Goal: Information Seeking & Learning: Learn about a topic

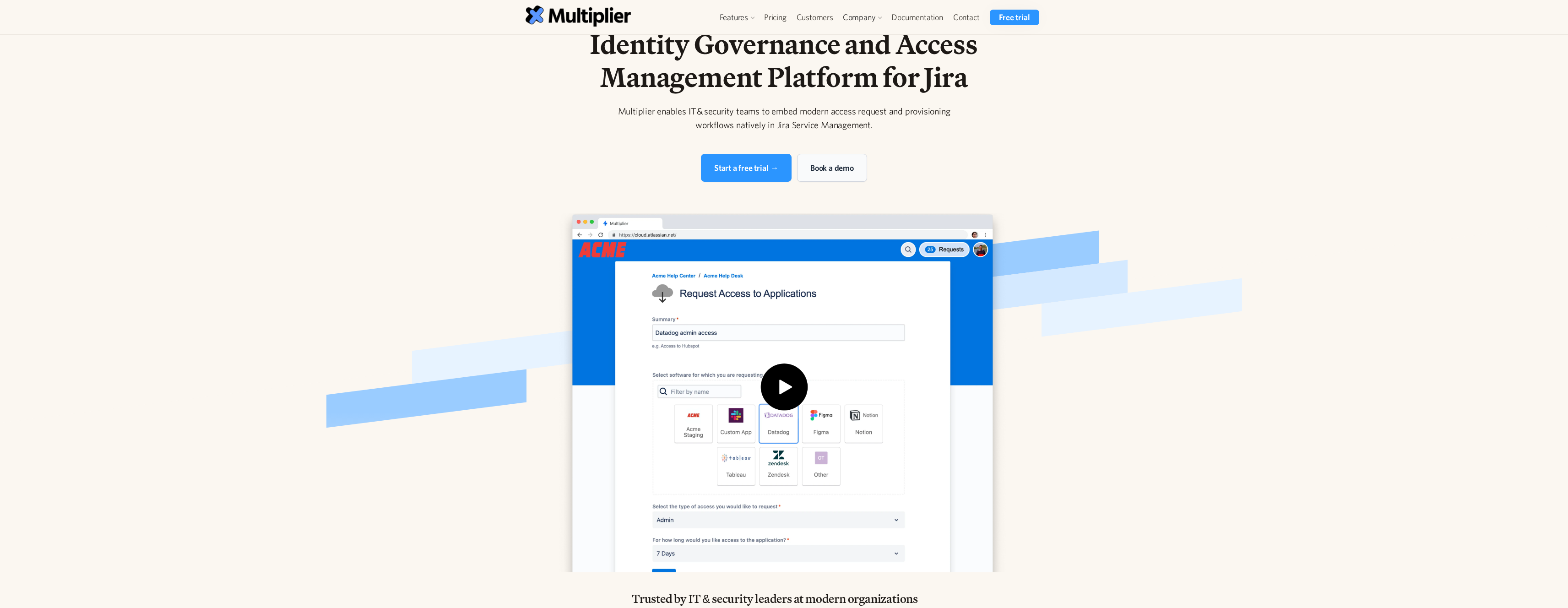
scroll to position [34, 0]
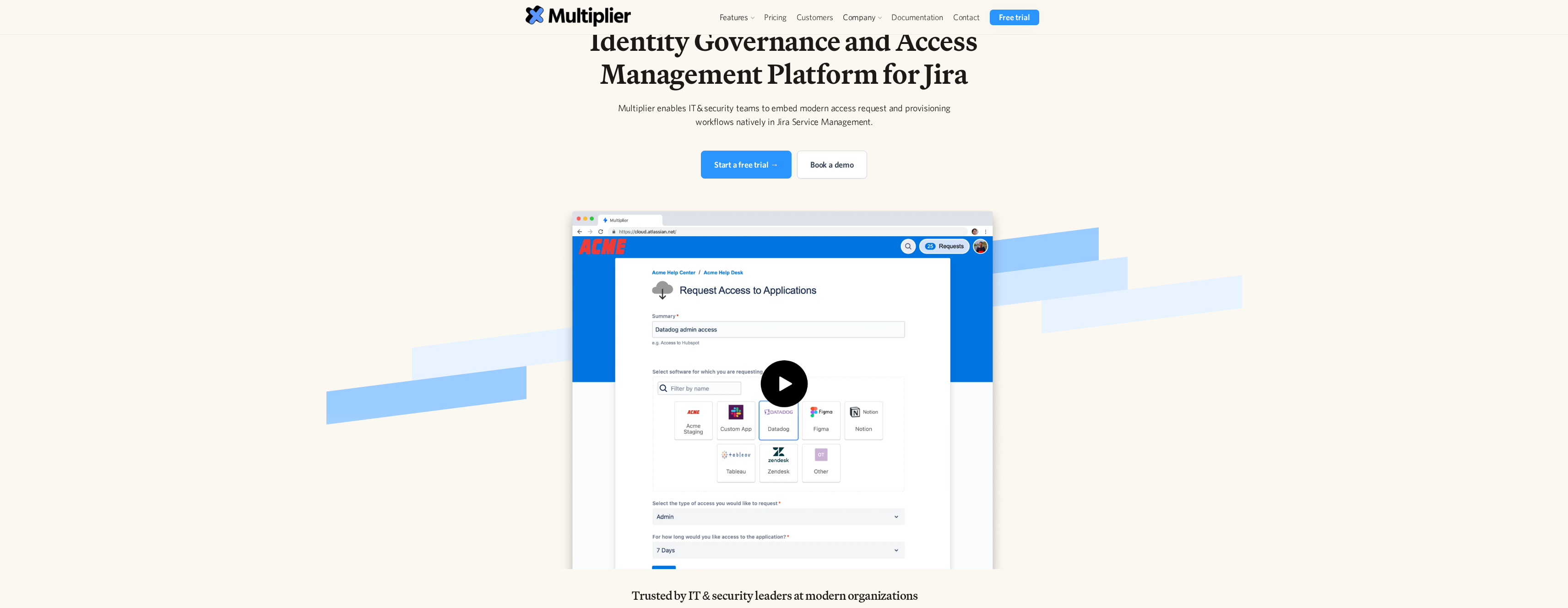
click at [700, 106] on div "Multiplier enables IT & security teams to embed modern access request and provi…" at bounding box center [784, 115] width 352 height 28
click at [760, 118] on div "Multiplier enables IT & security teams to embed modern access request and provi…" at bounding box center [784, 115] width 352 height 28
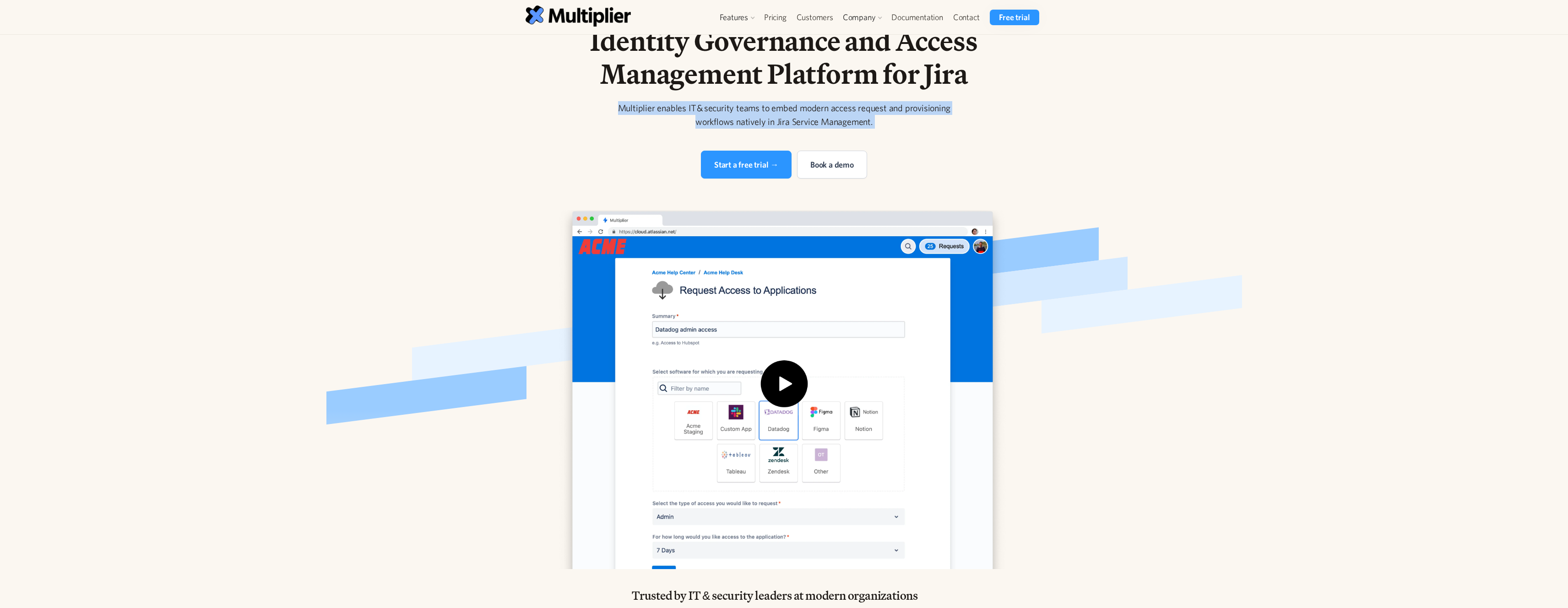
click at [760, 118] on div "Multiplier enables IT & security teams to embed modern access request and provi…" at bounding box center [784, 115] width 352 height 28
click at [759, 119] on div "Multiplier enables IT & security teams to embed modern access request and provi…" at bounding box center [784, 115] width 352 height 28
click at [685, 126] on div "Multiplier enables IT & security teams to embed modern access request and provi…" at bounding box center [784, 115] width 352 height 28
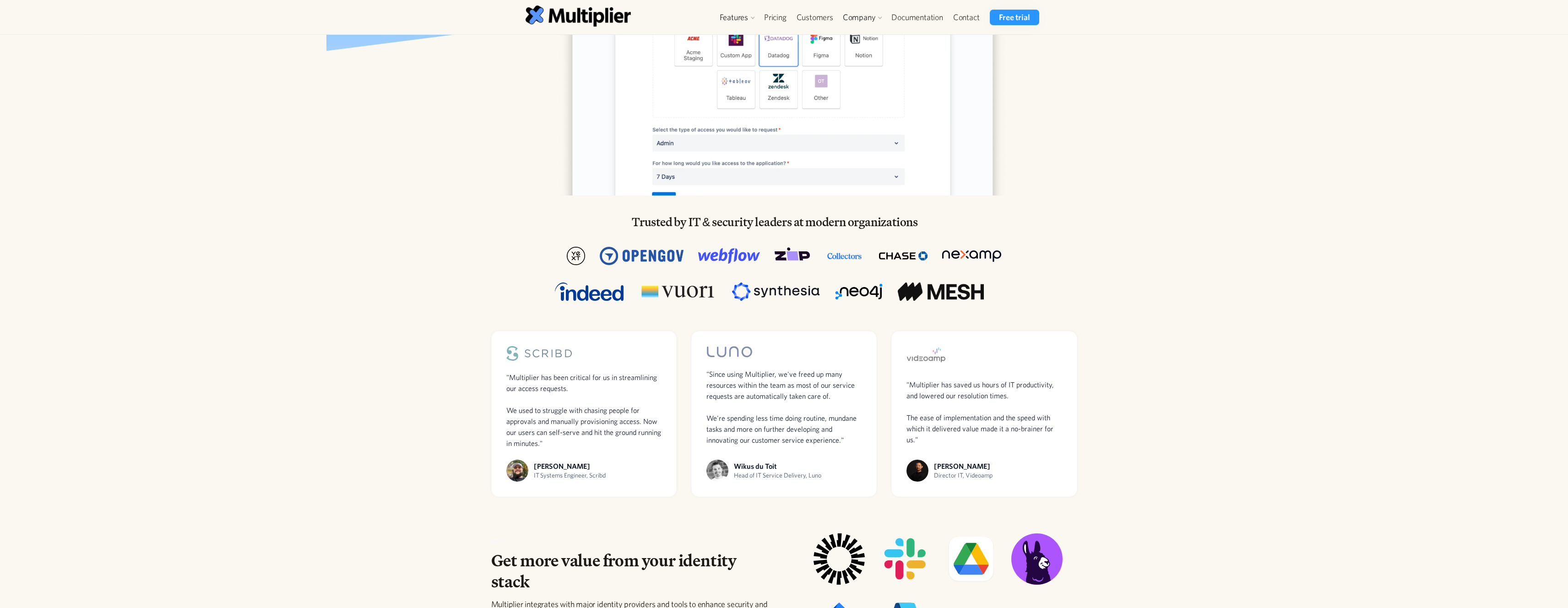
scroll to position [600, 0]
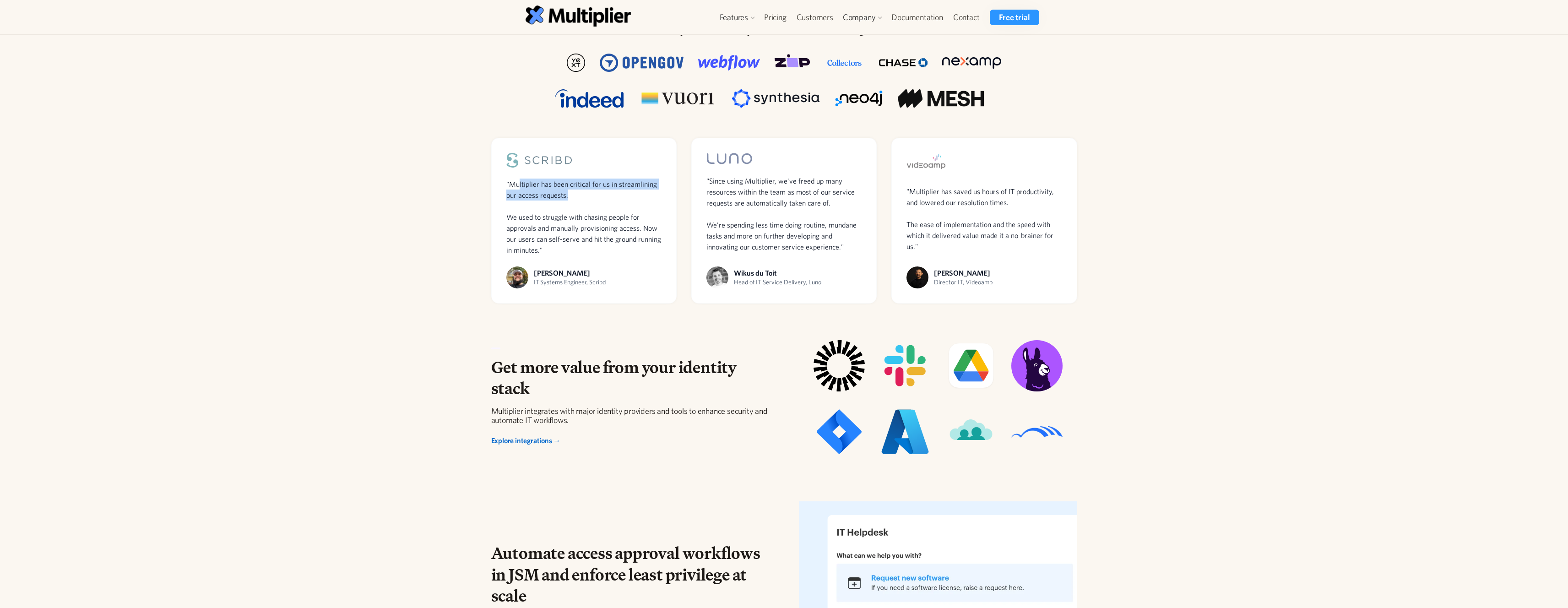
drag, startPoint x: 520, startPoint y: 189, endPoint x: 574, endPoint y: 192, distance: 54.1
click at [574, 192] on div ""Multiplier has been critical for us in streamlining our access requests. We us…" at bounding box center [583, 217] width 155 height 77
click at [577, 192] on div ""Multiplier has been critical for us in streamlining our access requests. We us…" at bounding box center [583, 217] width 155 height 77
drag, startPoint x: 530, startPoint y: 222, endPoint x: 586, endPoint y: 227, distance: 56.2
click at [585, 226] on div ""Multiplier has been critical for us in streamlining our access requests. We us…" at bounding box center [583, 217] width 155 height 77
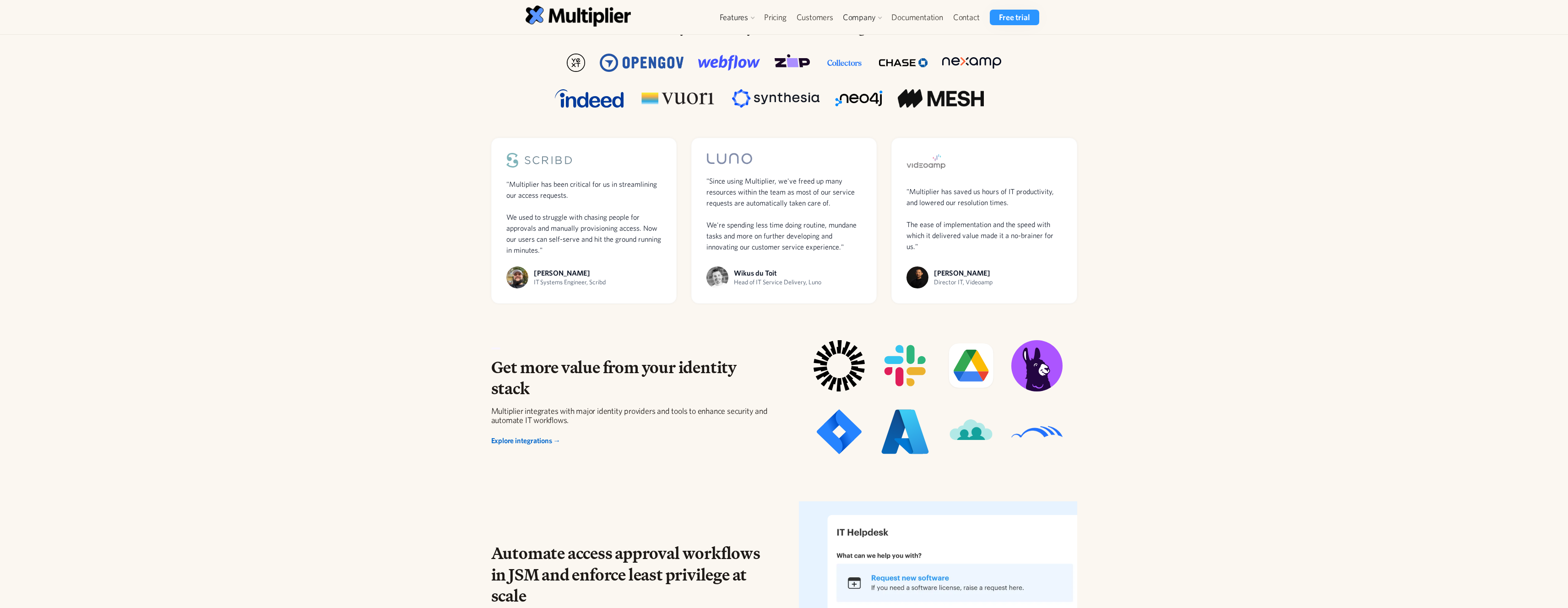
click at [586, 227] on span ""Multiplier has been critical for us in streamlining our access requests. We us…" at bounding box center [583, 217] width 155 height 74
drag, startPoint x: 575, startPoint y: 222, endPoint x: 597, endPoint y: 230, distance: 23.4
click at [597, 230] on span ""Multiplier has been critical for us in streamlining our access requests. We us…" at bounding box center [583, 217] width 155 height 74
drag, startPoint x: 560, startPoint y: 229, endPoint x: 575, endPoint y: 231, distance: 15.1
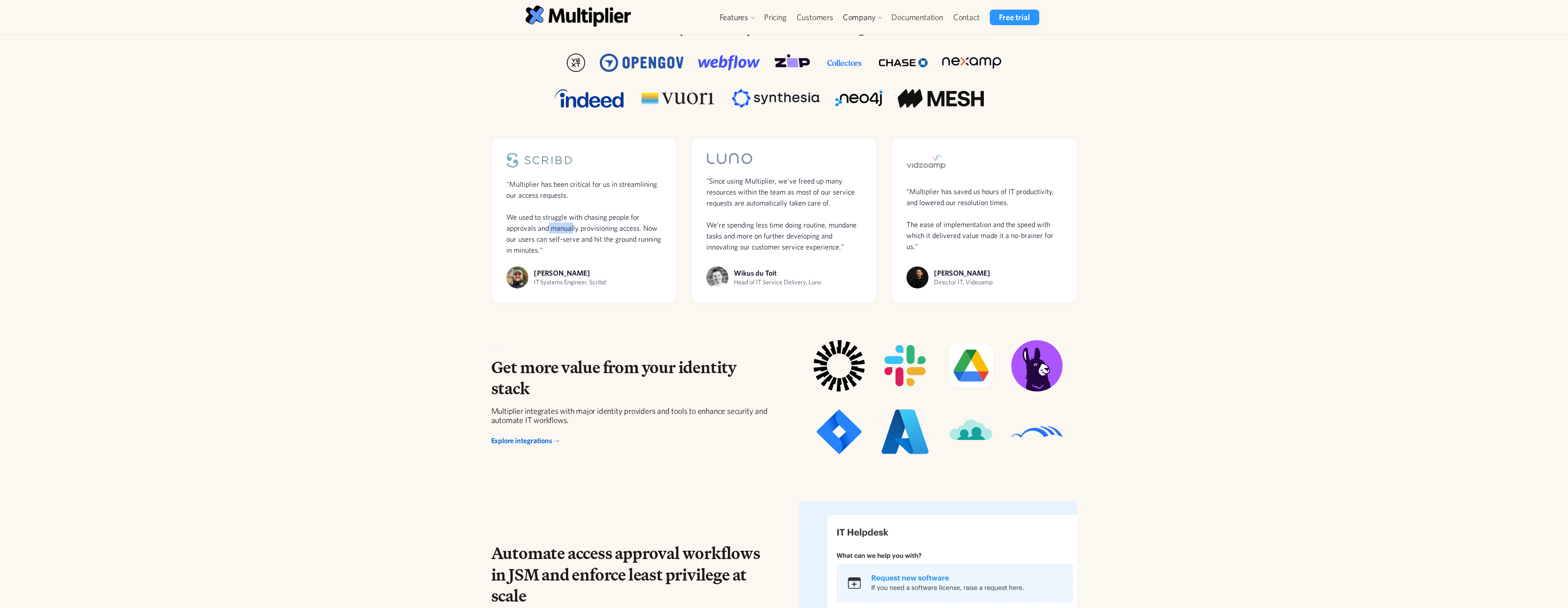
click at [572, 231] on span ""Multiplier has been critical for us in streamlining our access requests. We us…" at bounding box center [583, 217] width 155 height 74
click at [576, 231] on span ""Multiplier has been critical for us in streamlining our access requests. We us…" at bounding box center [583, 217] width 155 height 74
drag, startPoint x: 605, startPoint y: 232, endPoint x: 631, endPoint y: 237, distance: 26.5
click at [631, 237] on span ""Multiplier has been critical for us in streamlining our access requests. We us…" at bounding box center [583, 217] width 155 height 74
click at [633, 238] on span ""Multiplier has been critical for us in streamlining our access requests. We us…" at bounding box center [583, 217] width 155 height 74
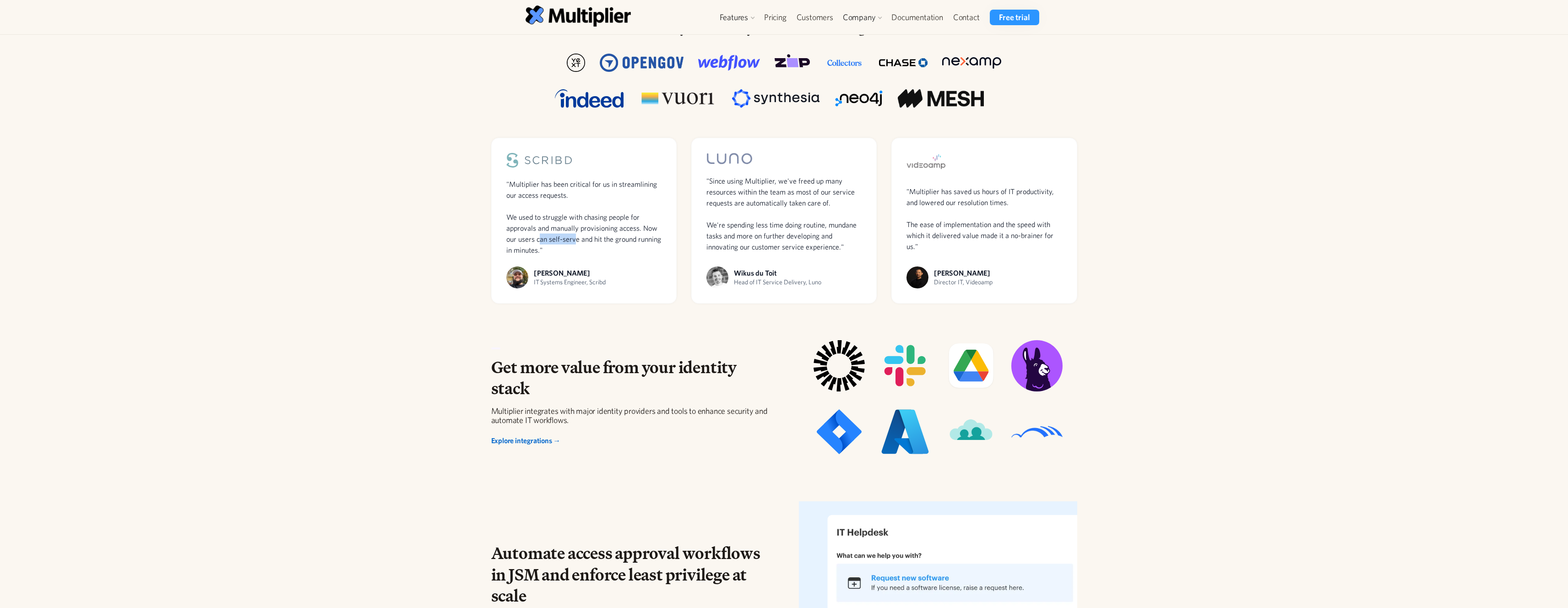
drag, startPoint x: 540, startPoint y: 244, endPoint x: 582, endPoint y: 238, distance: 42.4
click at [576, 238] on div ""Multiplier has been critical for us in streamlining our access requests. We us…" at bounding box center [583, 217] width 155 height 77
drag, startPoint x: 583, startPoint y: 238, endPoint x: 594, endPoint y: 236, distance: 11.2
click at [584, 238] on span ""Multiplier has been critical for us in streamlining our access requests. We us…" at bounding box center [583, 217] width 155 height 74
drag, startPoint x: 611, startPoint y: 236, endPoint x: 638, endPoint y: 238, distance: 27.1
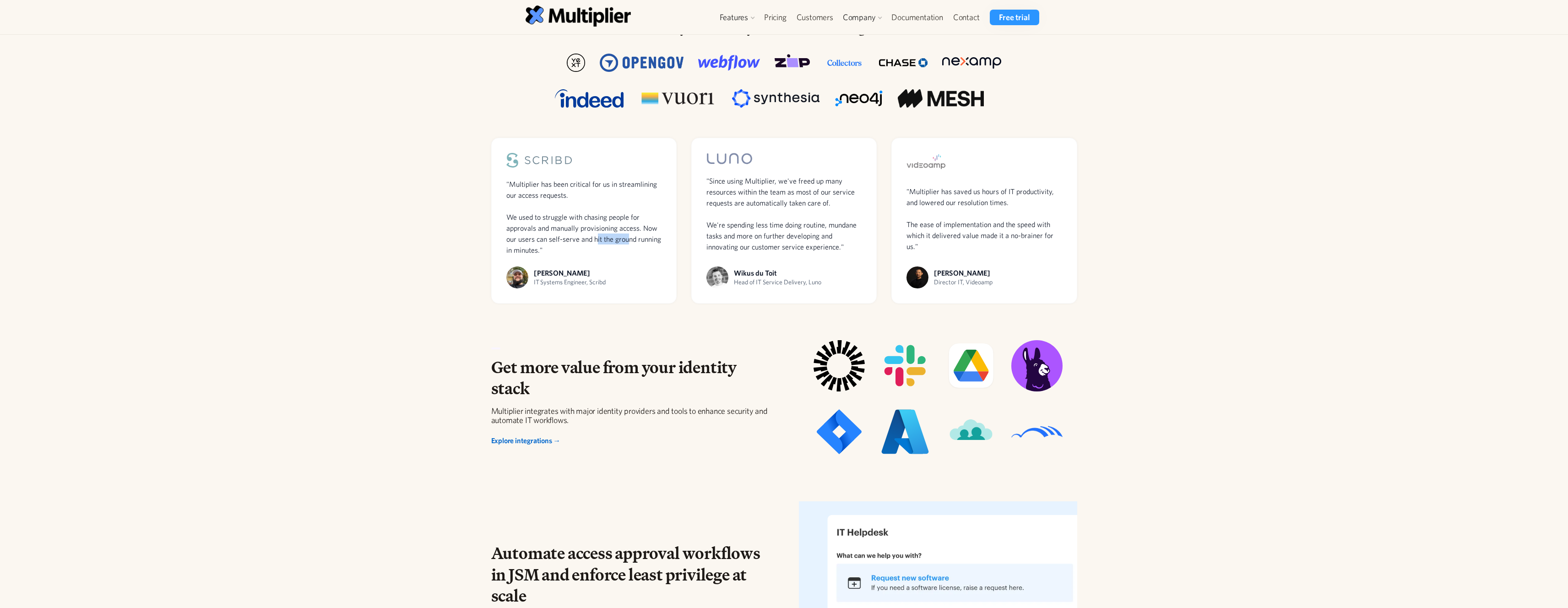
click at [633, 238] on span ""Multiplier has been critical for us in streamlining our access requests. We us…" at bounding box center [583, 217] width 155 height 74
click at [638, 238] on span ""Multiplier has been critical for us in streamlining our access requests. We us…" at bounding box center [583, 217] width 155 height 74
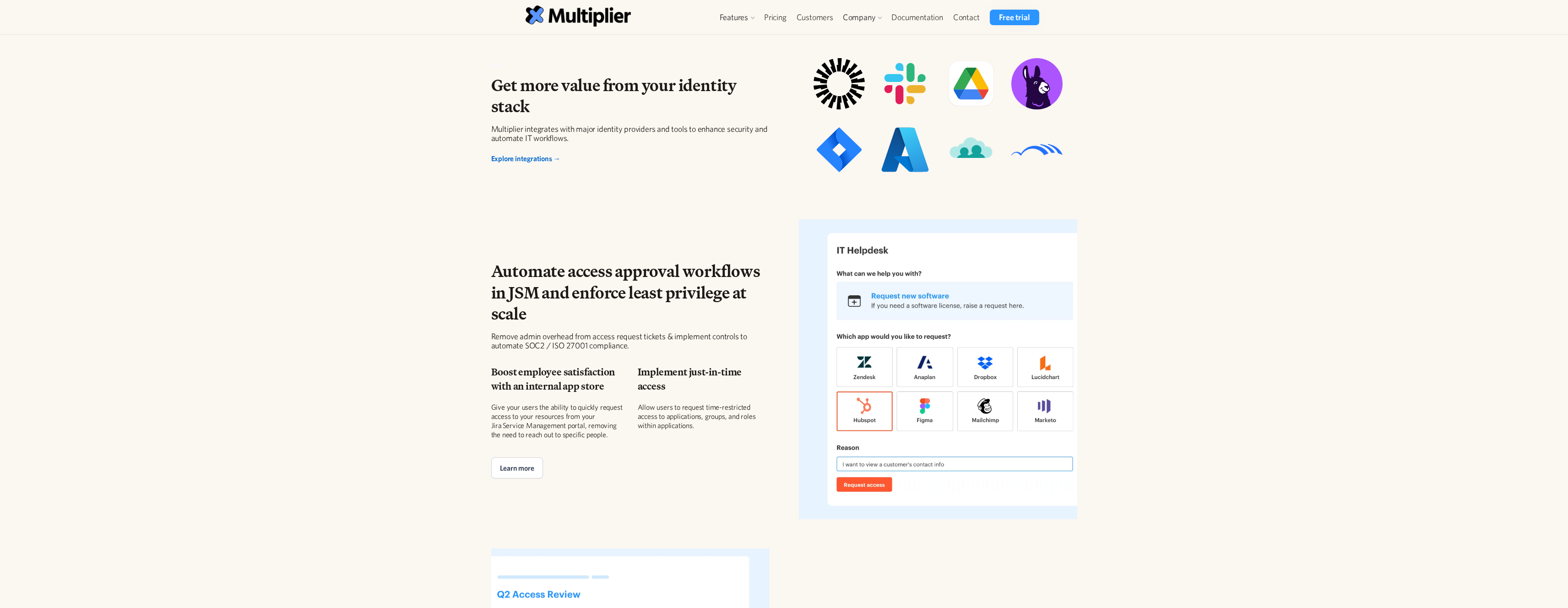
scroll to position [882, 0]
click at [543, 160] on div "Explore integrations →" at bounding box center [526, 158] width 69 height 9
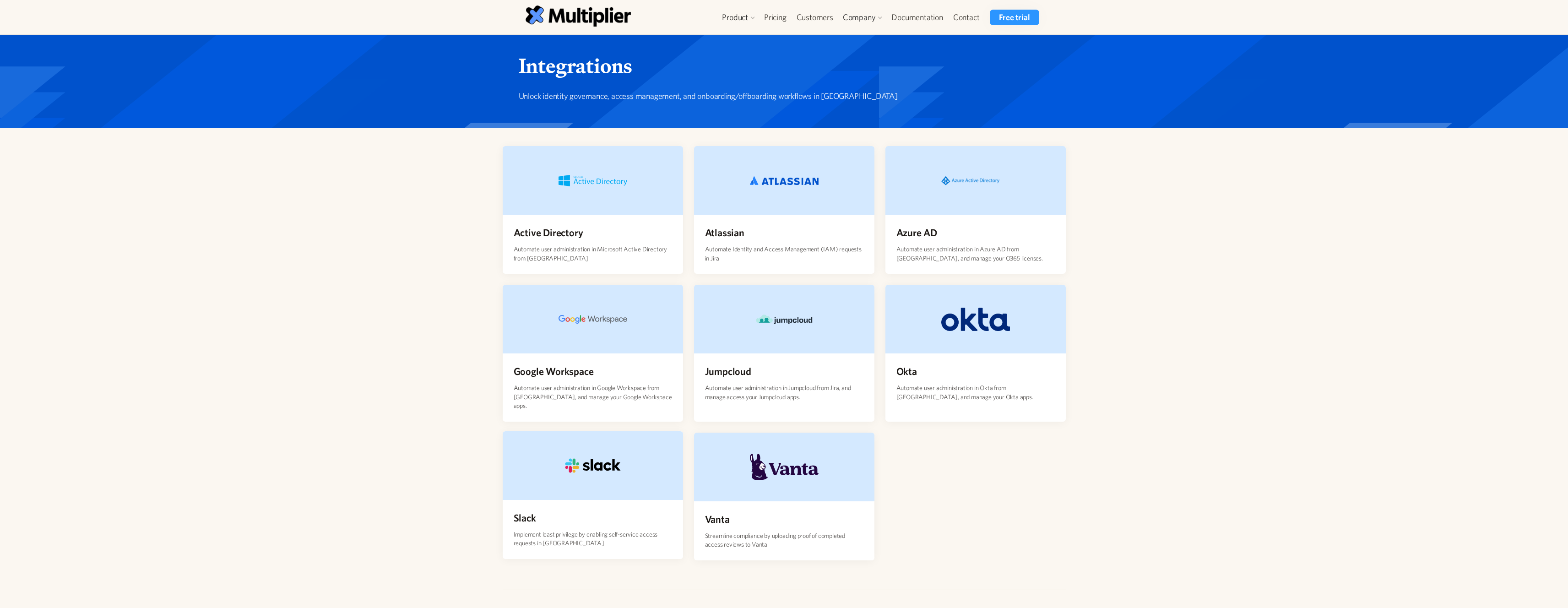
click at [640, 478] on div at bounding box center [593, 465] width 181 height 68
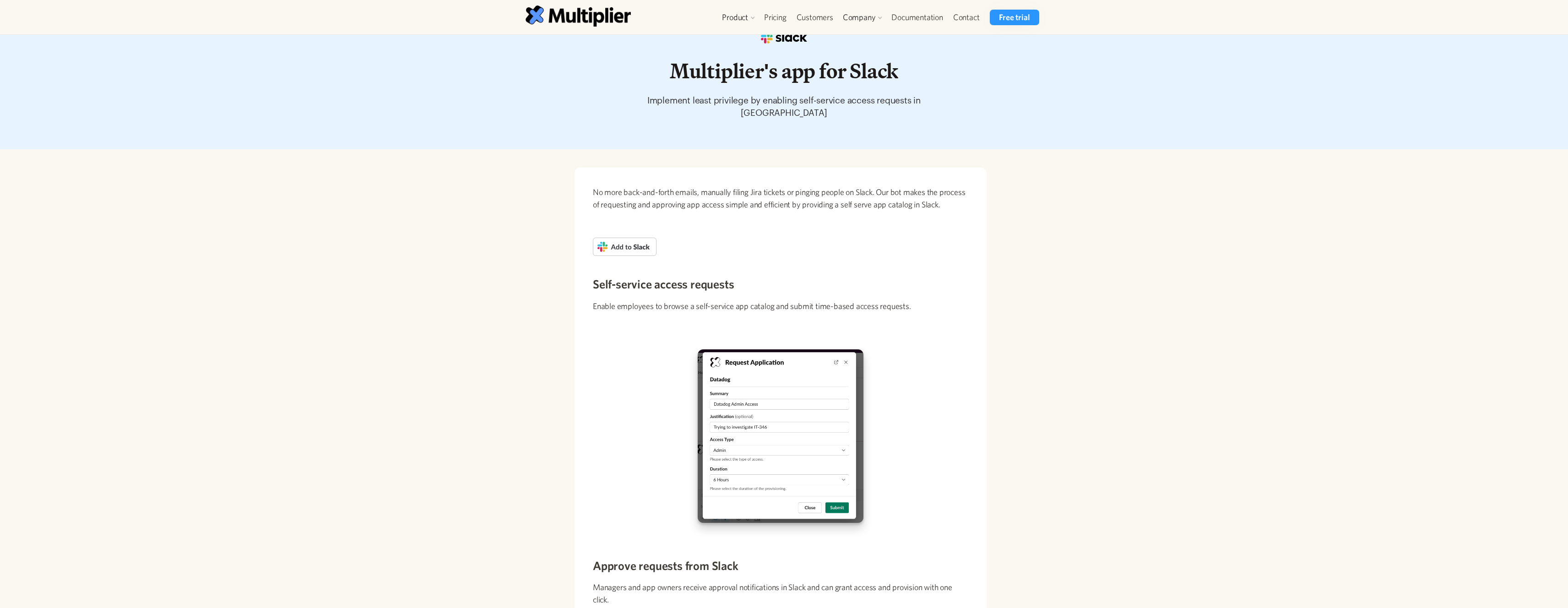
scroll to position [23, 0]
click at [781, 18] on link "Pricing" at bounding box center [775, 18] width 33 height 16
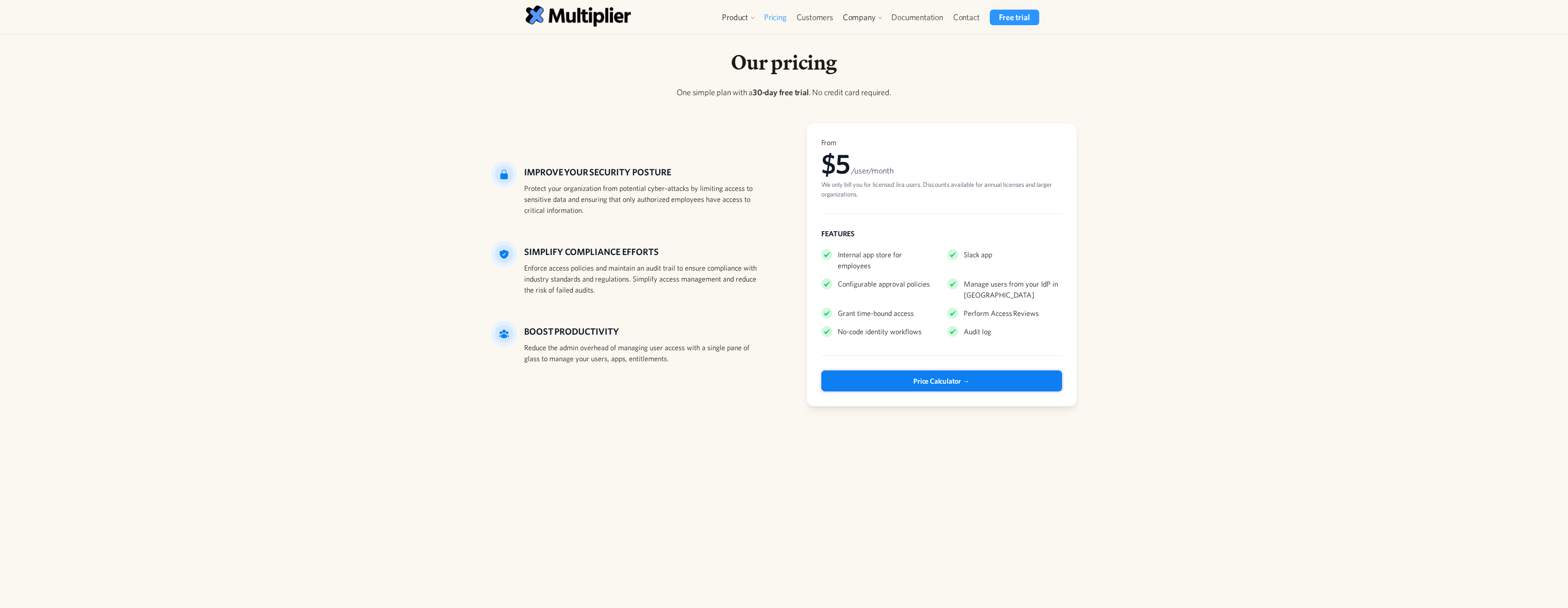
click at [953, 376] on div "Price Calculator →" at bounding box center [941, 381] width 56 height 11
click at [1018, 9] on div "Product Access Requests Access Reviews Orchestration User Management Integratio…" at bounding box center [784, 17] width 563 height 35
click at [1020, 13] on link "Free trial" at bounding box center [1015, 18] width 49 height 16
click at [740, 38] on link "Access Requests" at bounding box center [758, 39] width 69 height 17
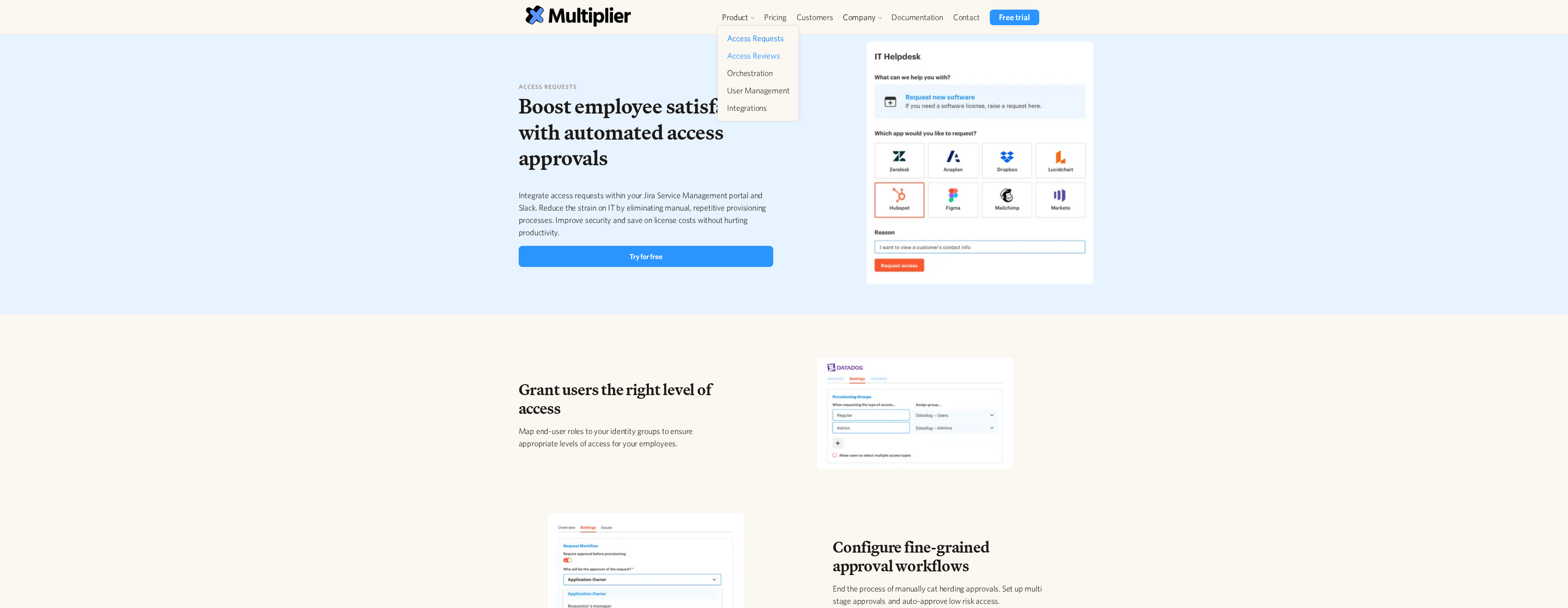
click at [745, 58] on link "Access Reviews" at bounding box center [758, 55] width 69 height 17
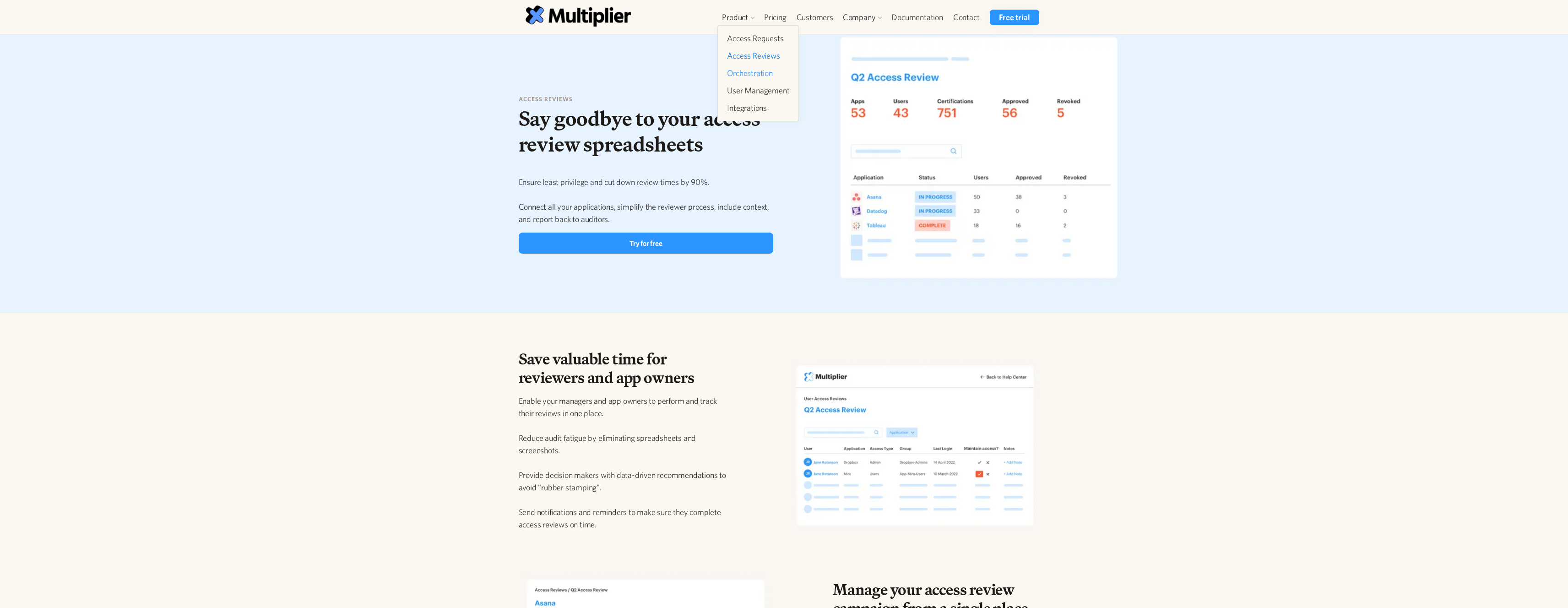
click at [743, 72] on link "Orchestration" at bounding box center [758, 73] width 69 height 17
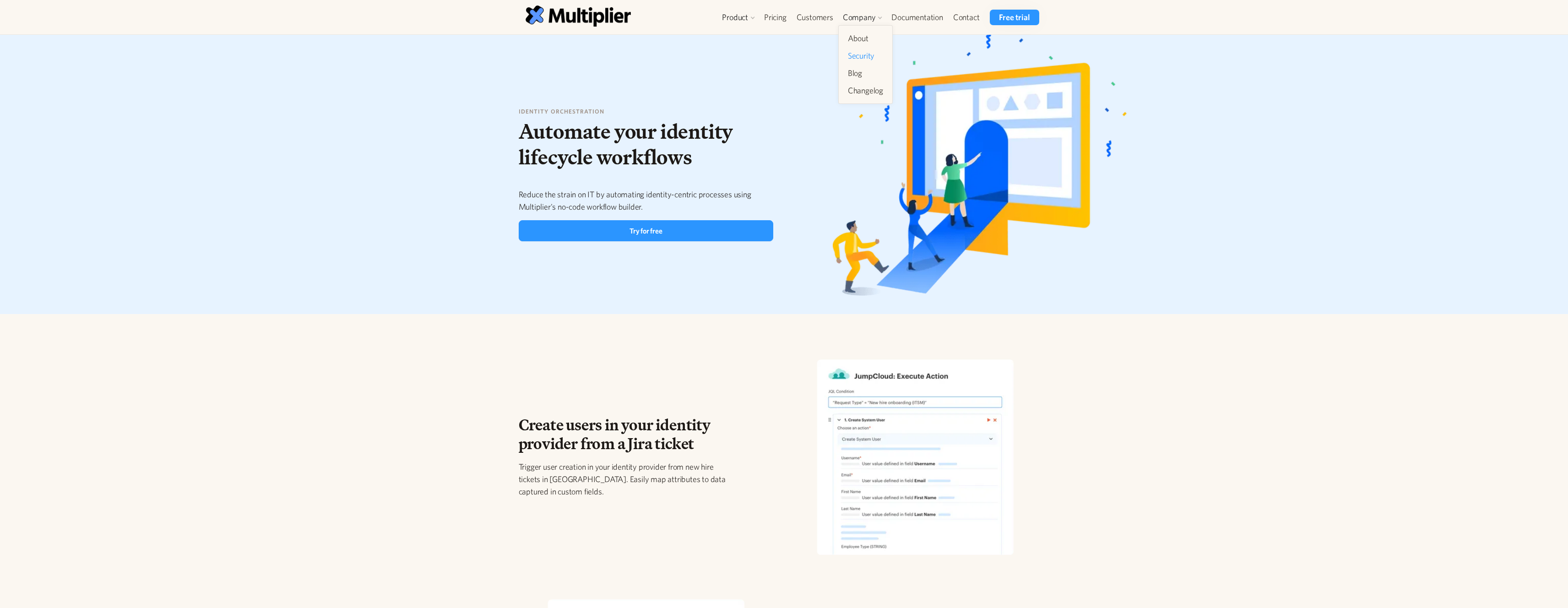
click at [857, 52] on link "Security" at bounding box center [865, 55] width 42 height 17
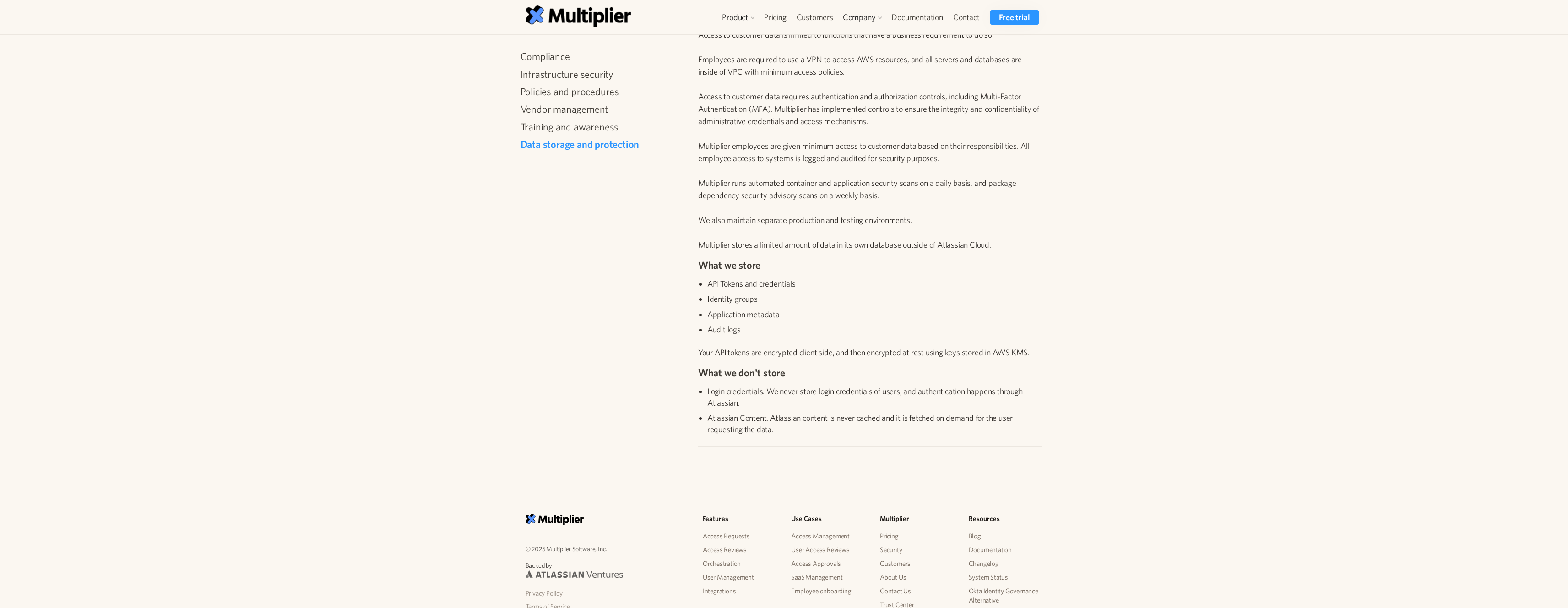
scroll to position [993, 0]
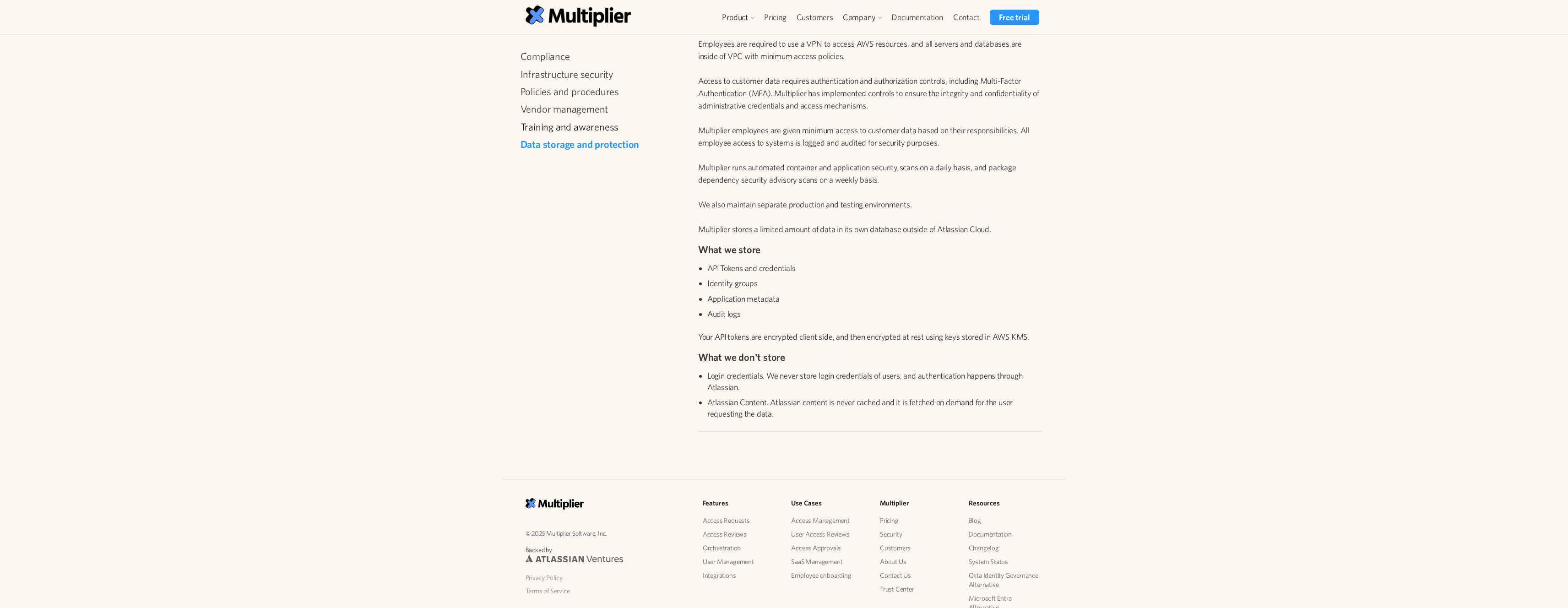
click at [608, 130] on link "Training and awareness" at bounding box center [601, 127] width 161 height 12
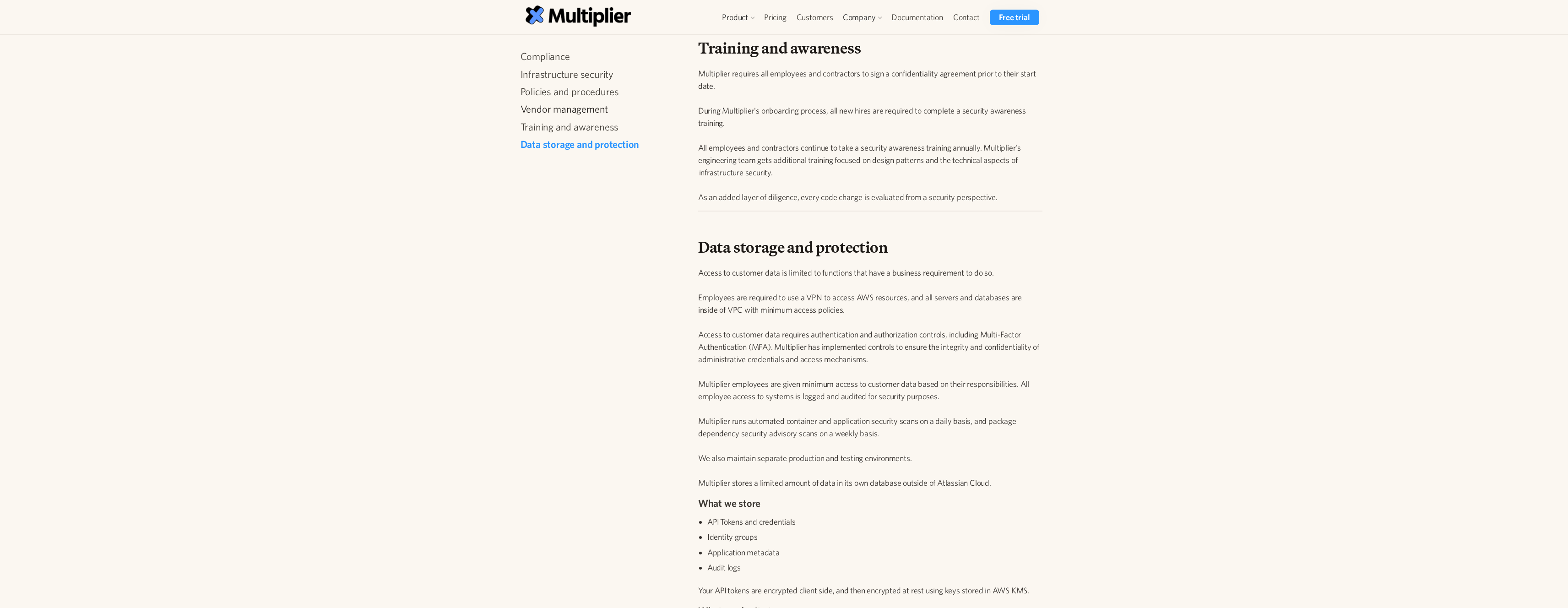
click at [598, 113] on link "Vendor management" at bounding box center [601, 109] width 161 height 12
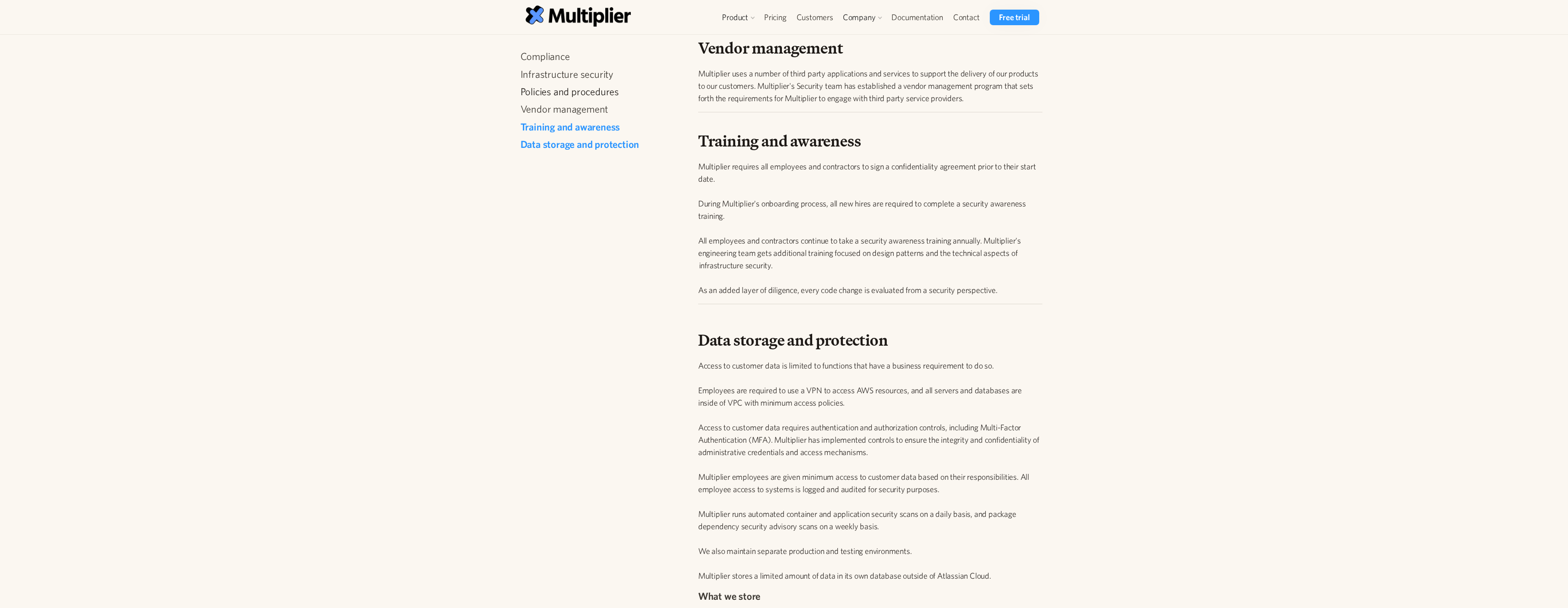
click at [602, 92] on link "Policies and procedures" at bounding box center [601, 92] width 161 height 12
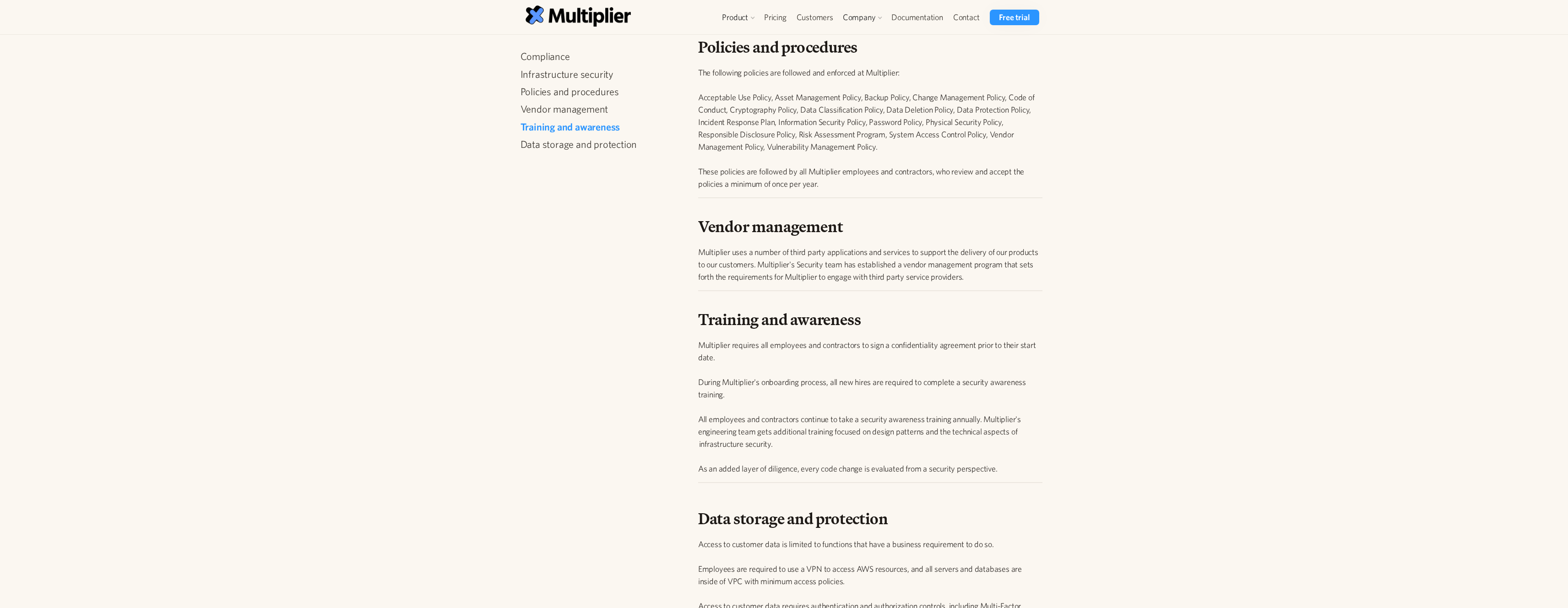
scroll to position [467, 0]
click at [602, 82] on div "Compliance Infrastructure security Policies and procedures Vendor management Tr…" at bounding box center [601, 103] width 161 height 106
